Goal: Use online tool/utility: Utilize a website feature to perform a specific function

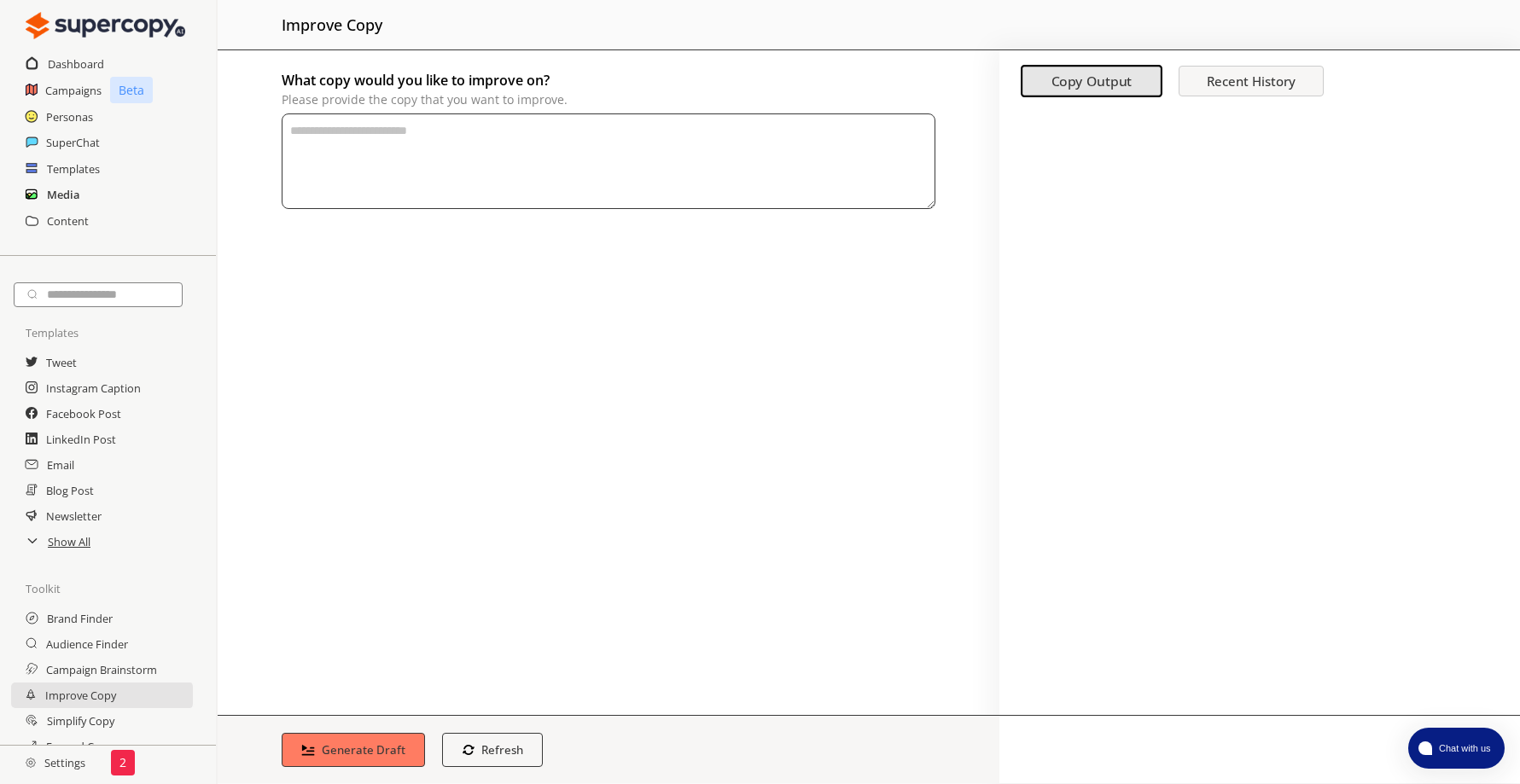
click at [54, 198] on h2 "Media" at bounding box center [62, 195] width 32 height 26
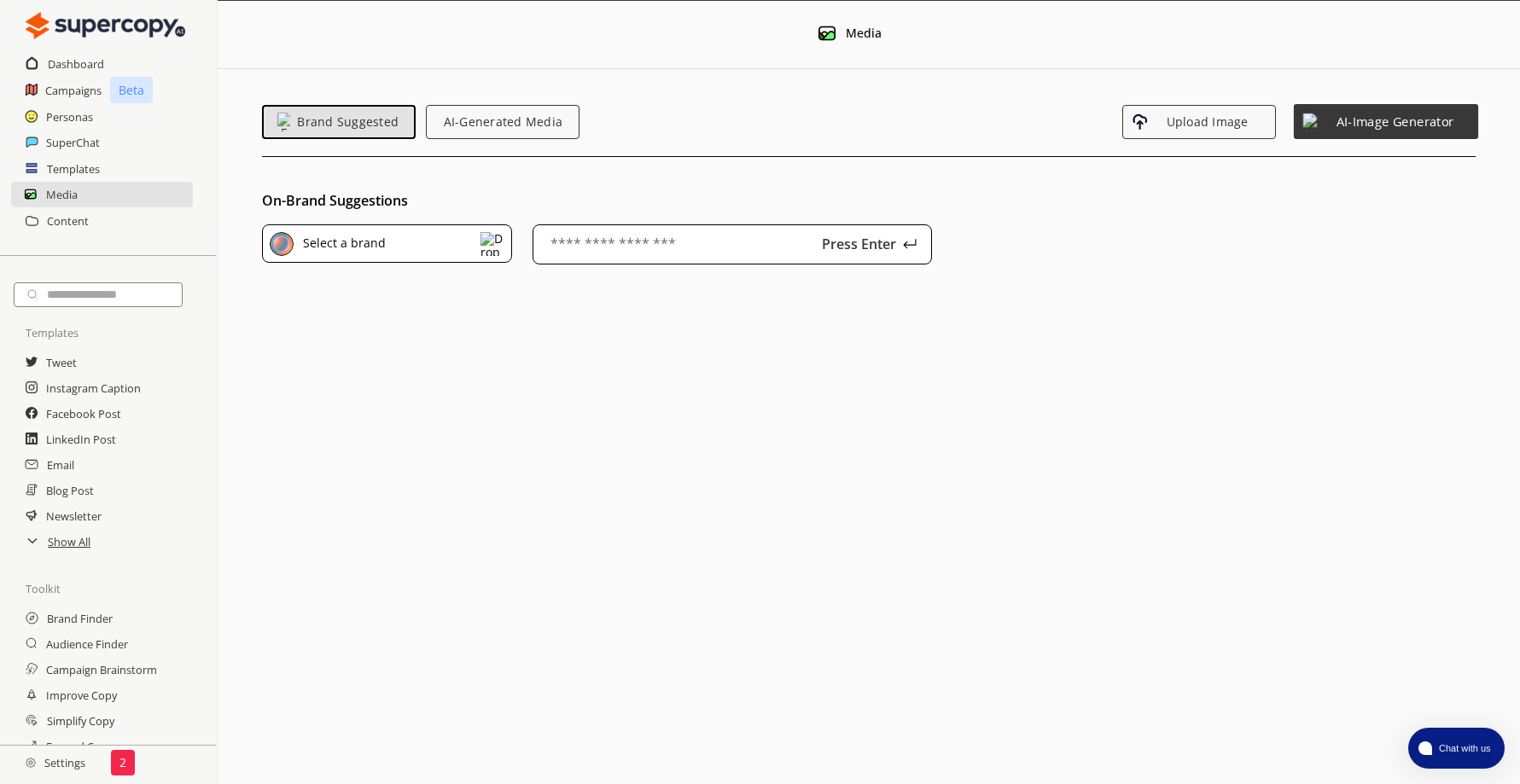
click at [1333, 128] on span "AI-Image Generator" at bounding box center [1394, 121] width 148 height 15
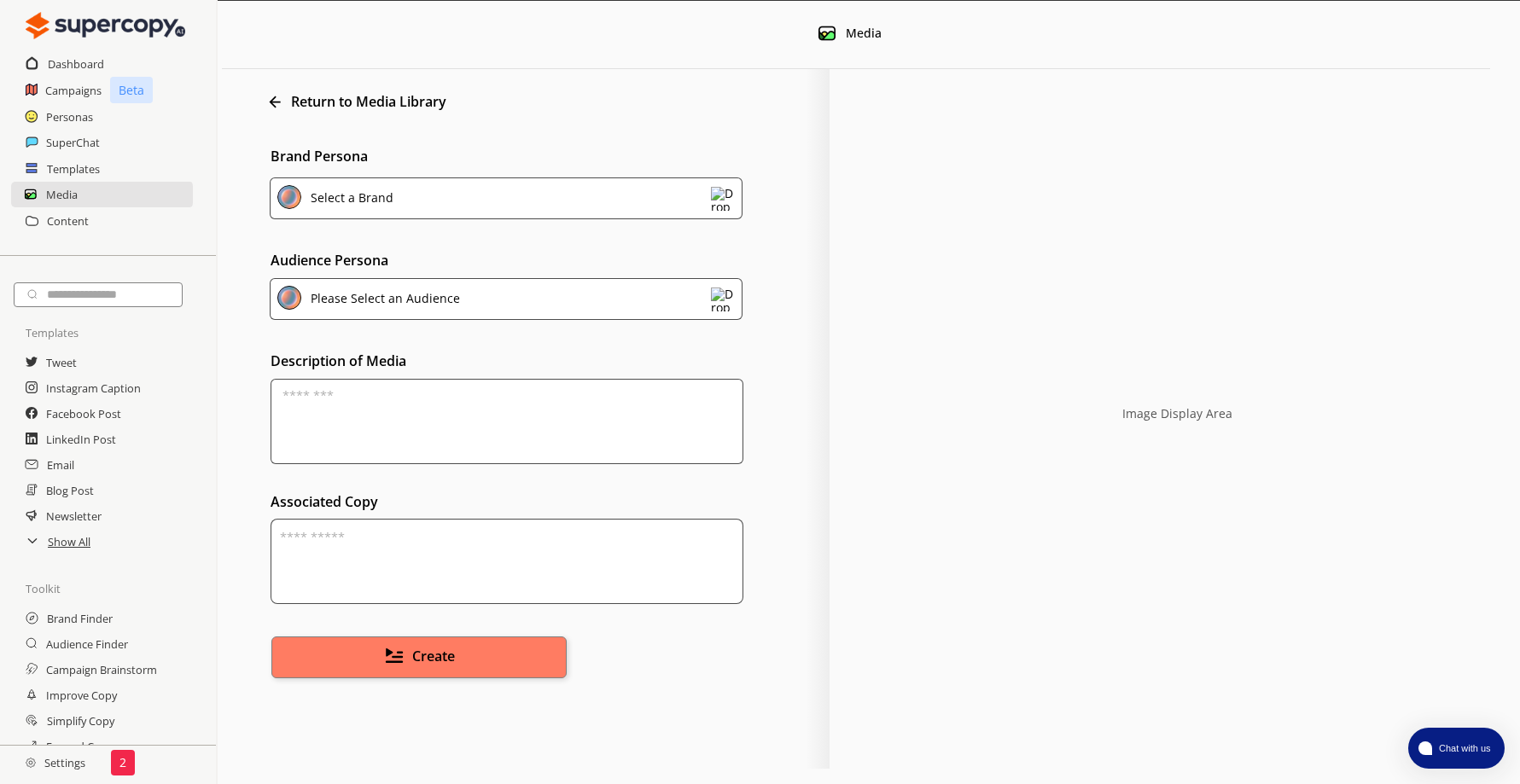
click at [472, 204] on div "Select a Brand" at bounding box center [506, 199] width 473 height 42
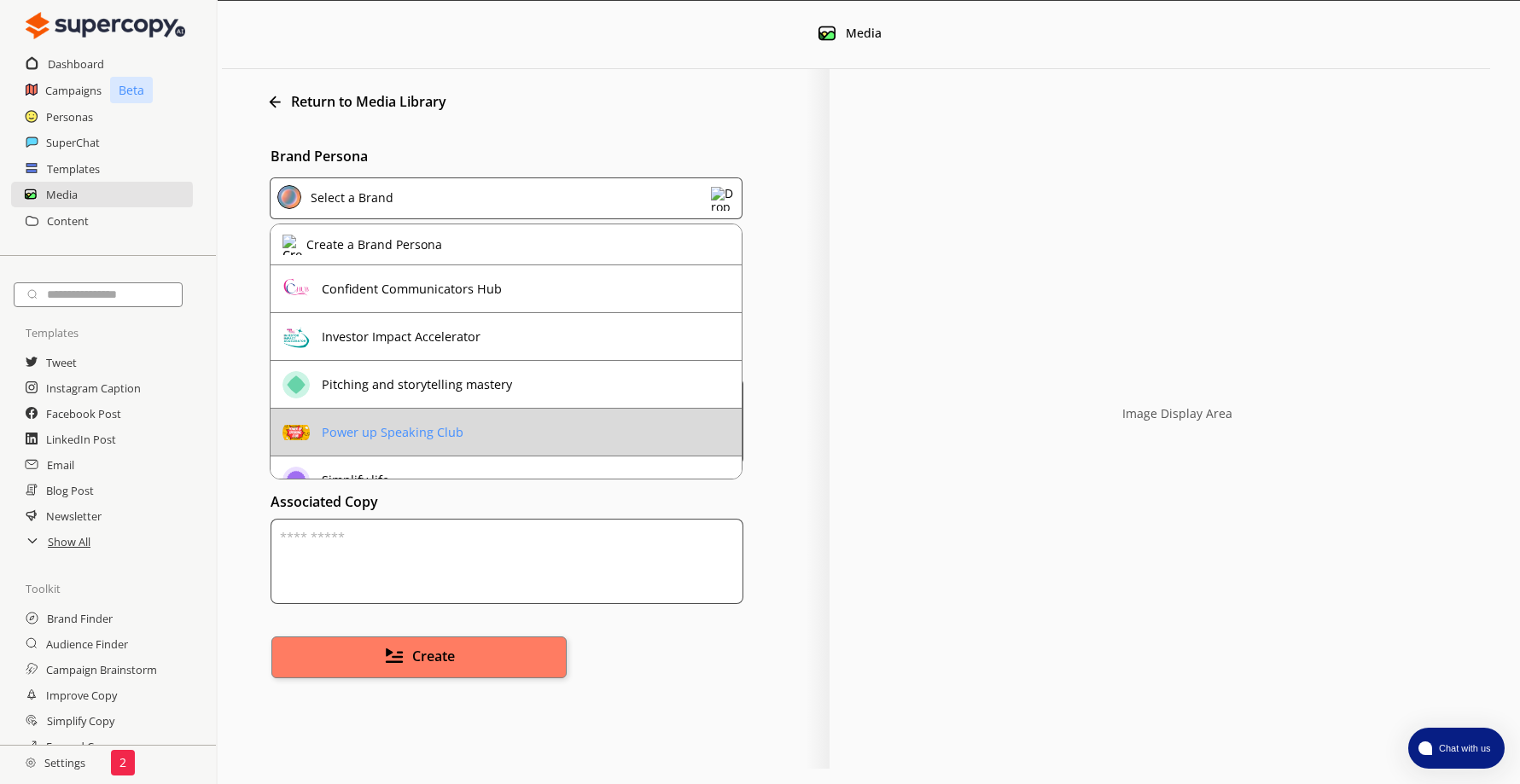
click at [515, 421] on li "Power up Speaking Club" at bounding box center [506, 432] width 471 height 48
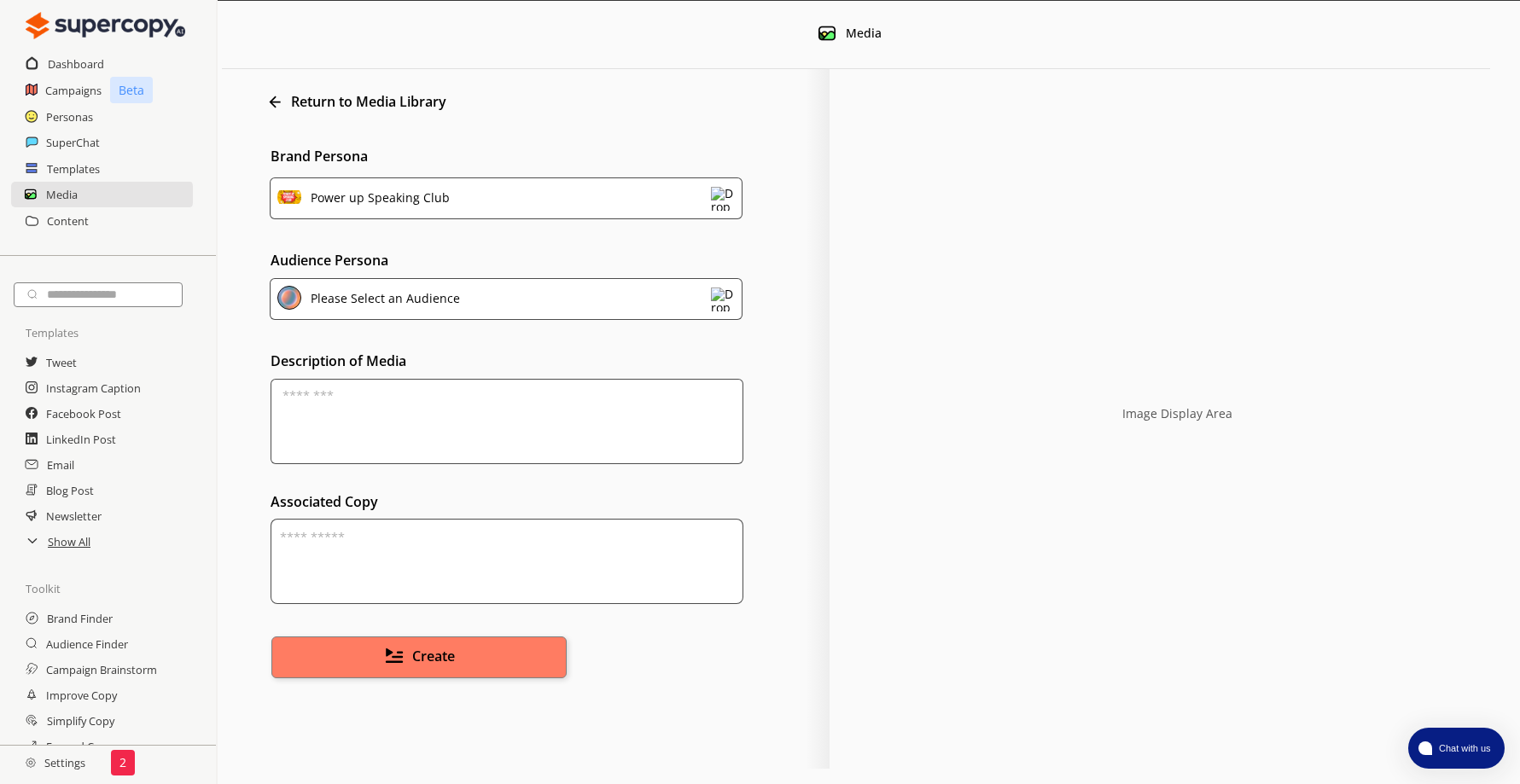
click at [425, 302] on div "Please Select an Audience" at bounding box center [382, 301] width 155 height 28
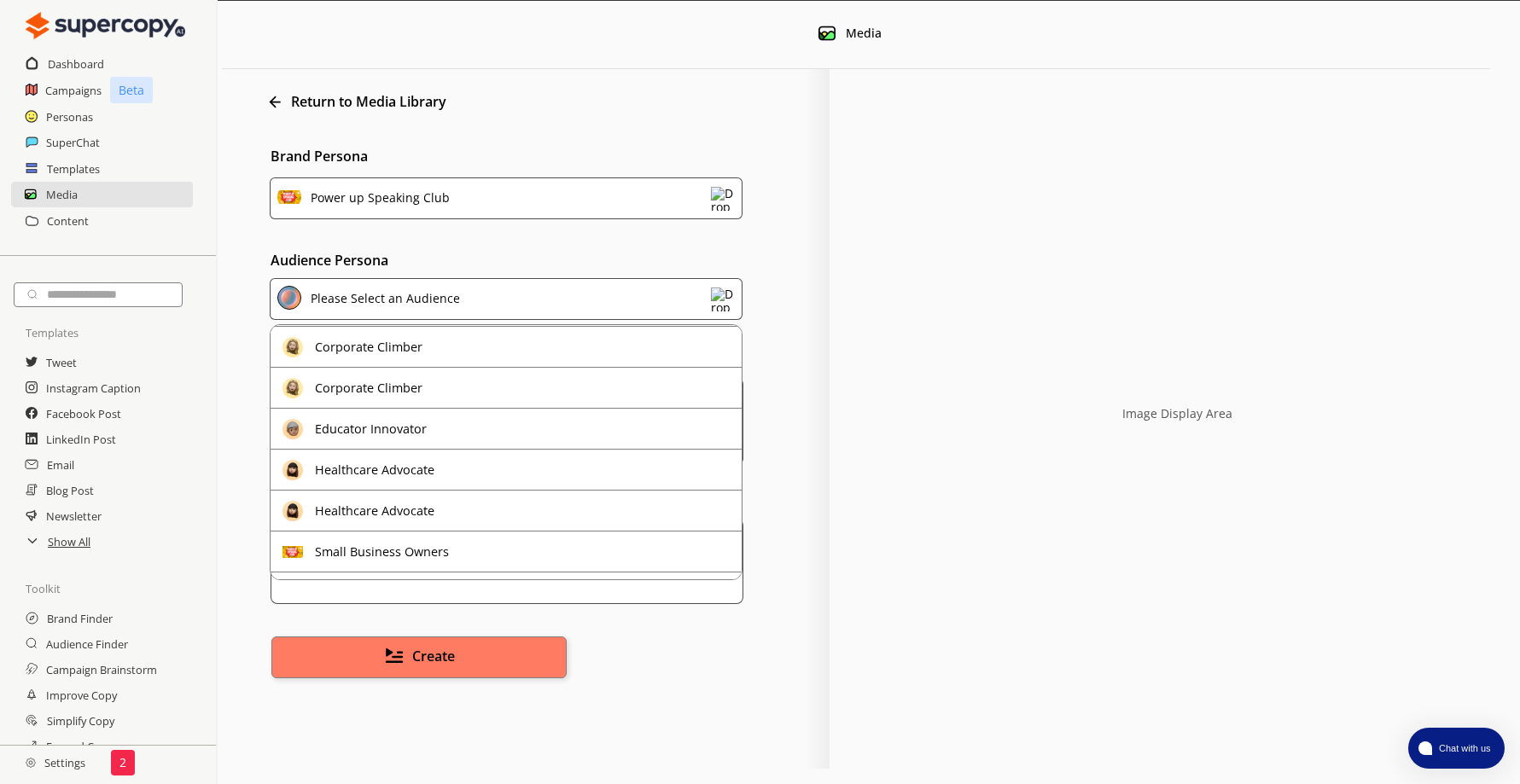
scroll to position [136, 0]
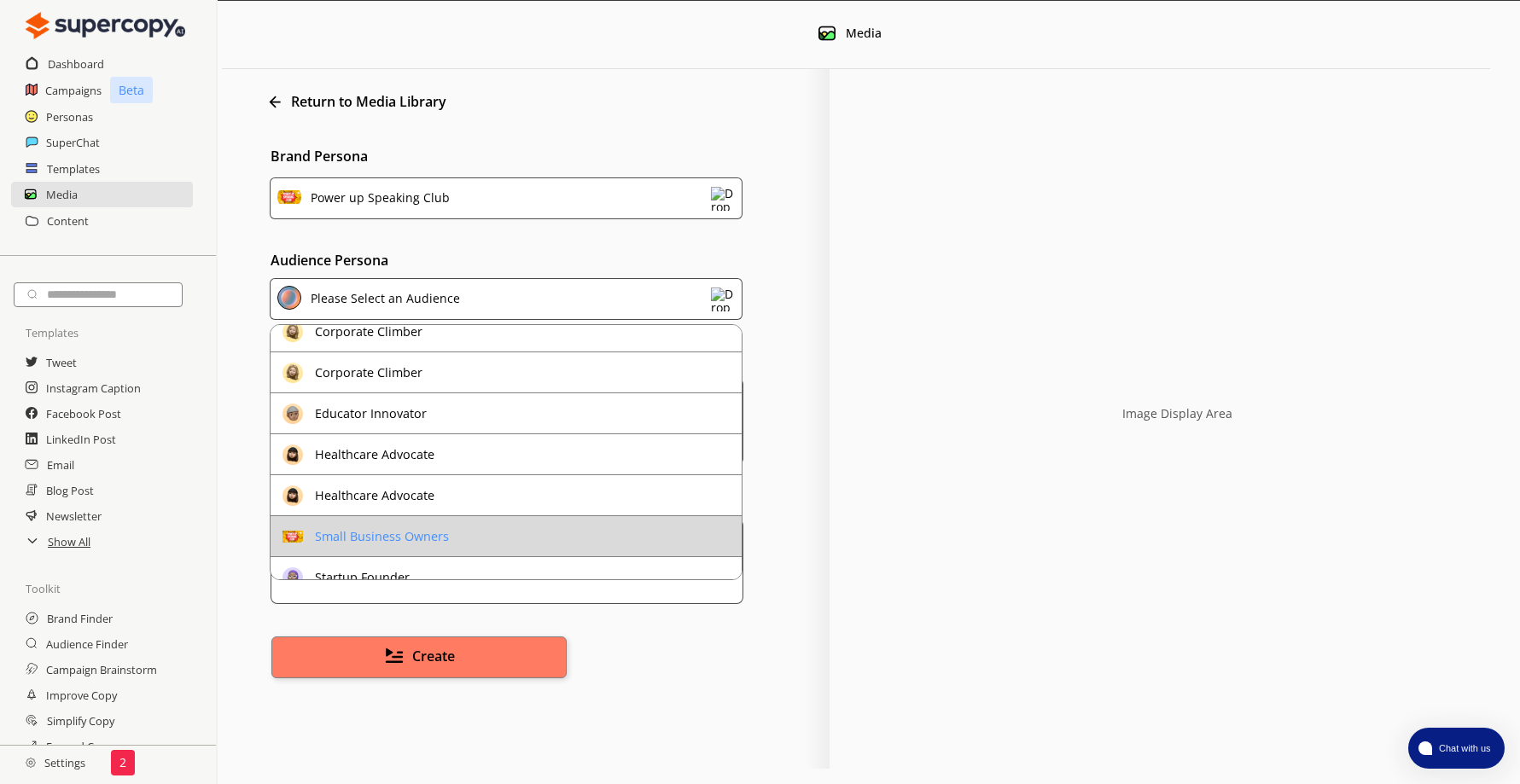
click at [478, 527] on li "Small Business Owners" at bounding box center [506, 536] width 471 height 41
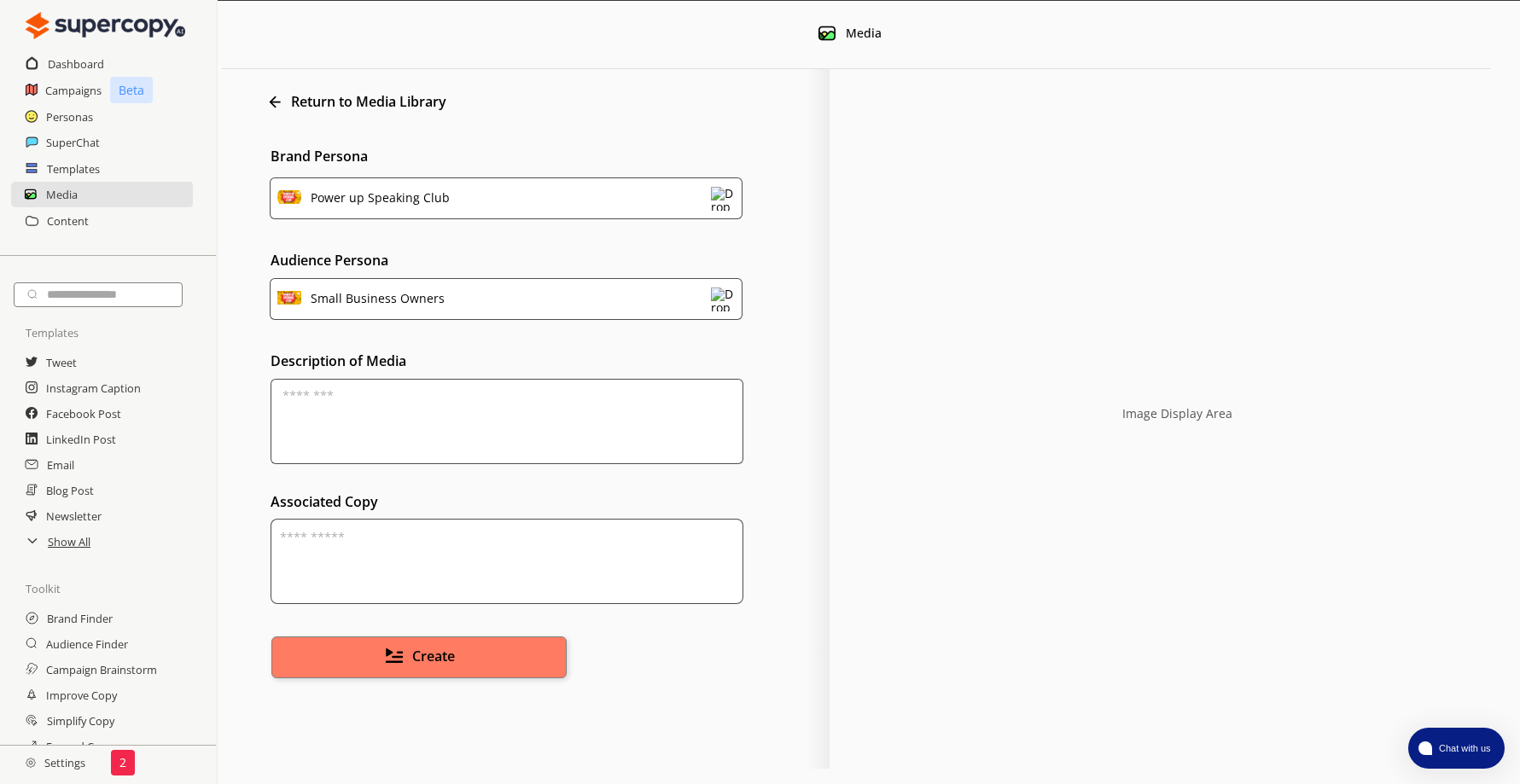
click at [405, 409] on textarea at bounding box center [507, 421] width 473 height 85
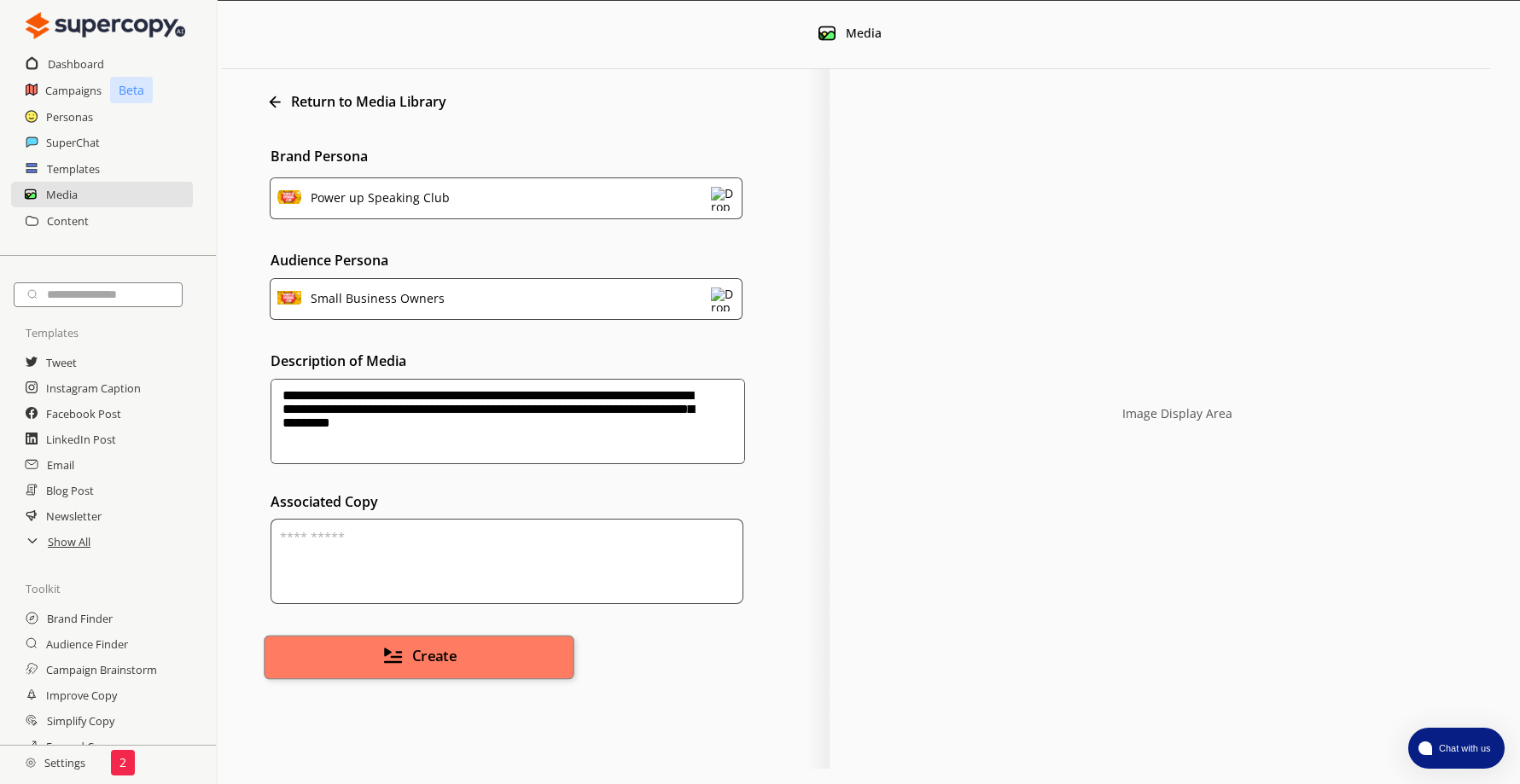
type textarea "**********"
click at [429, 651] on span "Create" at bounding box center [434, 657] width 44 height 20
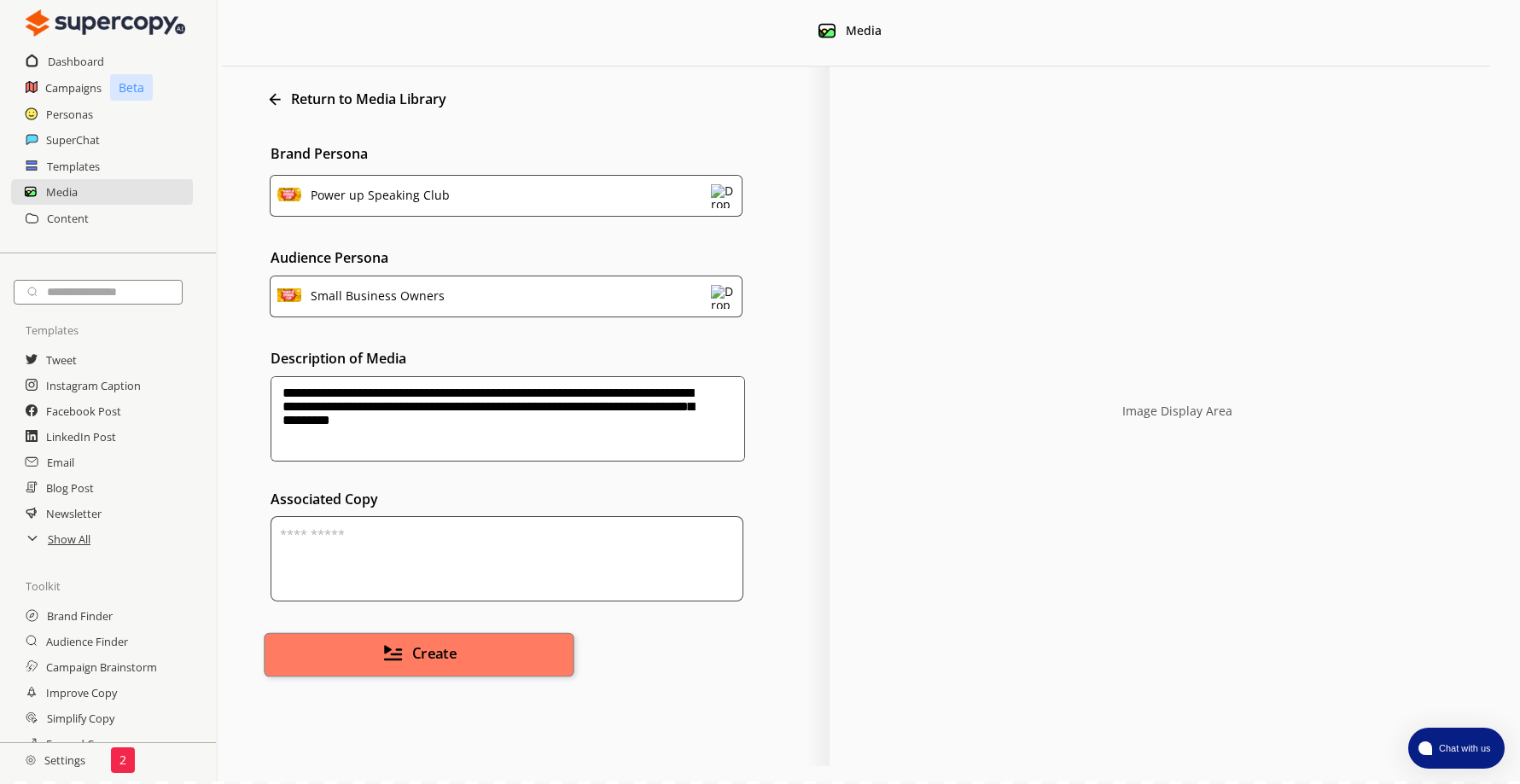
click at [432, 650] on span "Create" at bounding box center [434, 654] width 44 height 20
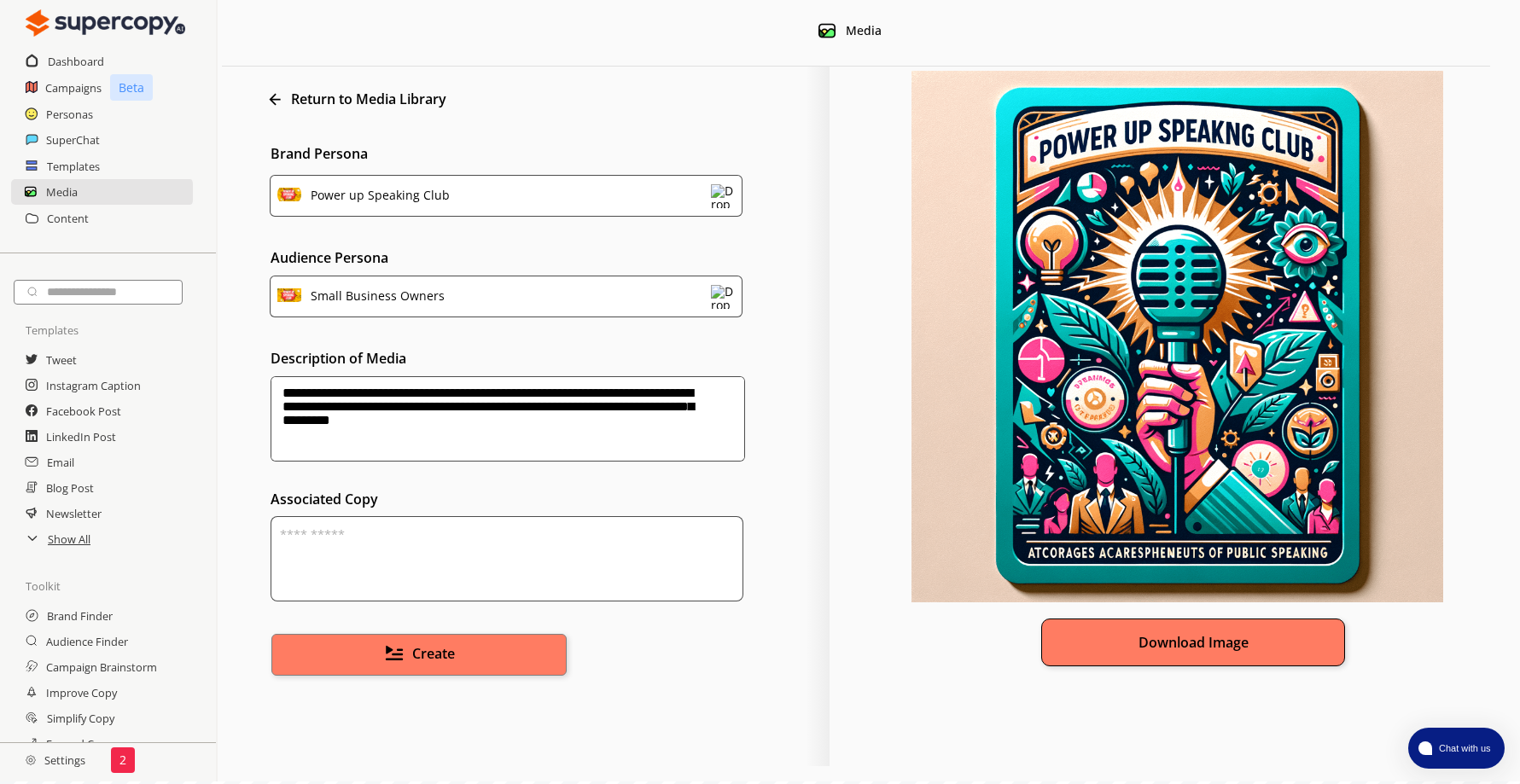
click at [1209, 634] on button "Download Image" at bounding box center [1193, 642] width 304 height 48
